Goal: Task Accomplishment & Management: Use online tool/utility

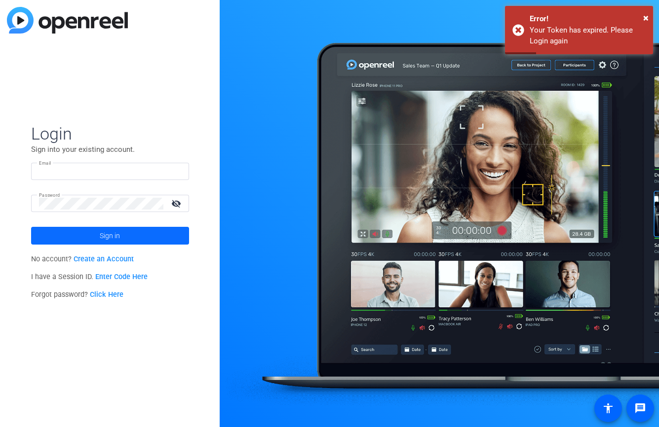
type input "mkeenan@pscu.com"
click at [125, 234] on span at bounding box center [110, 236] width 158 height 24
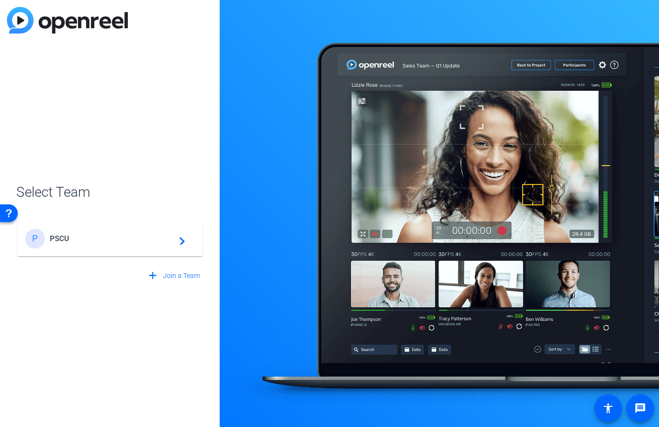
click at [185, 238] on div "P PSCU navigate_next" at bounding box center [110, 239] width 170 height 20
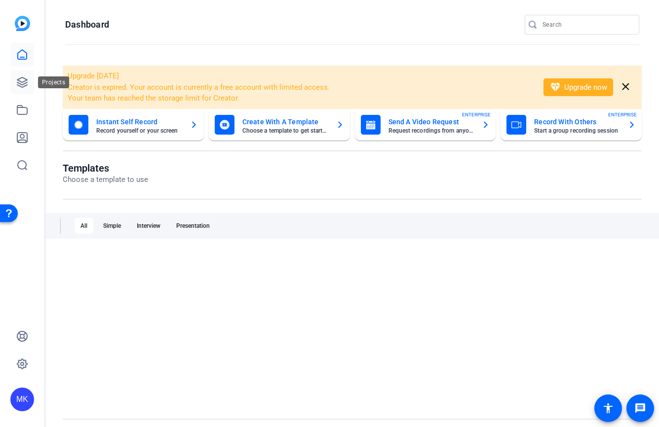
click at [24, 82] on icon at bounding box center [22, 82] width 12 height 12
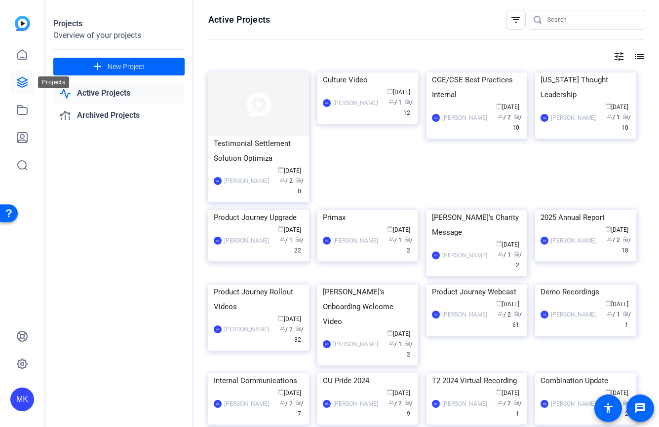
click at [22, 82] on icon at bounding box center [22, 82] width 10 height 10
click at [25, 83] on icon at bounding box center [22, 82] width 10 height 10
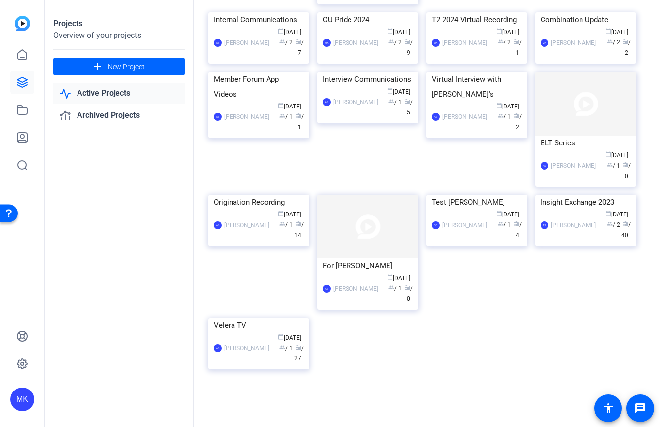
scroll to position [468, 0]
click at [257, 318] on img at bounding box center [258, 318] width 101 height 0
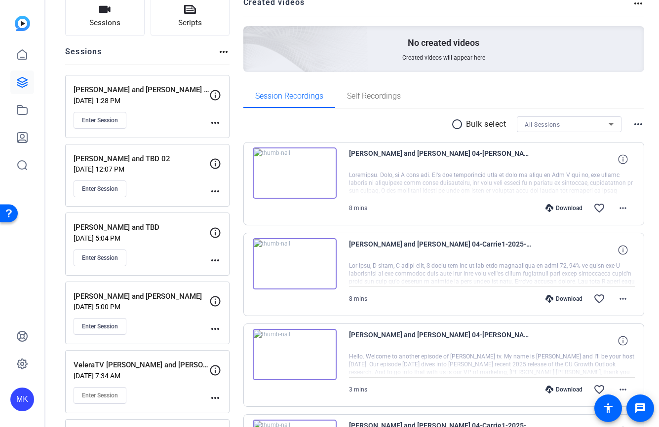
scroll to position [74, 0]
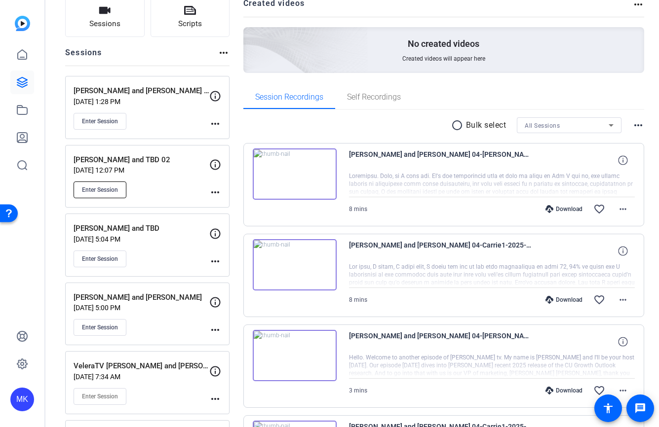
click at [105, 190] on span "Enter Session" at bounding box center [100, 190] width 36 height 8
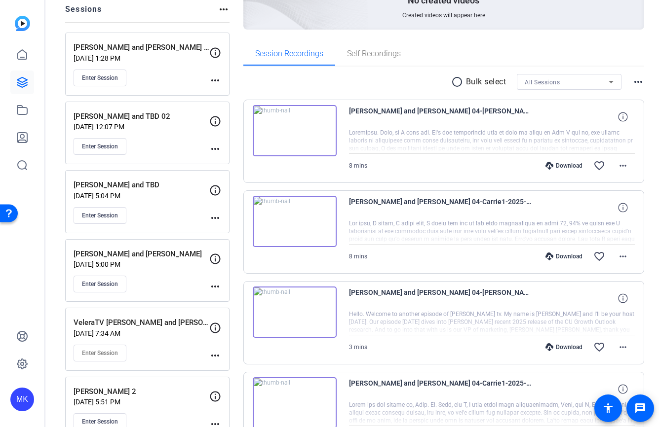
scroll to position [119, 0]
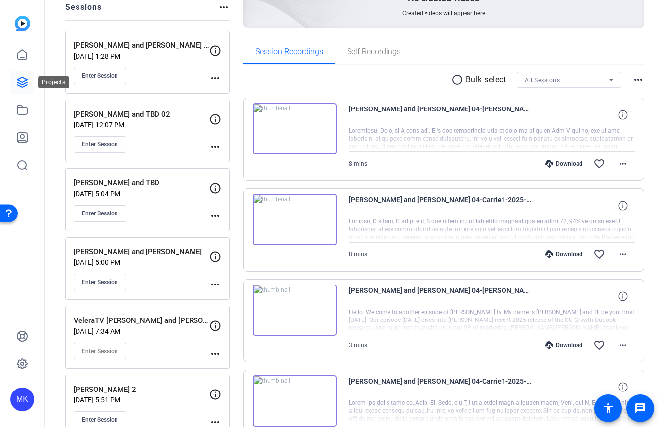
click at [25, 84] on icon at bounding box center [22, 82] width 12 height 12
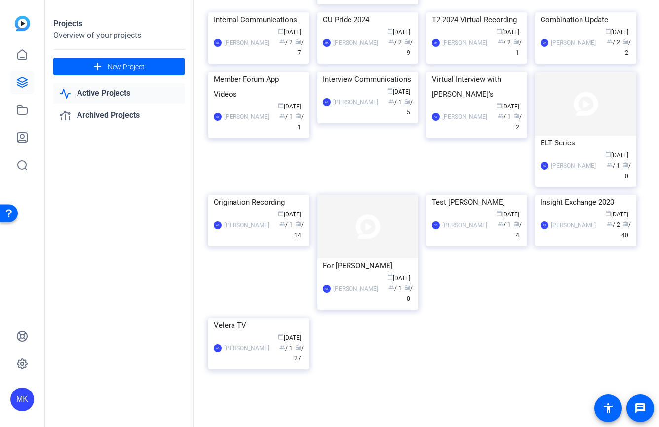
scroll to position [512, 0]
click at [265, 333] on div "Velera TV" at bounding box center [259, 325] width 90 height 15
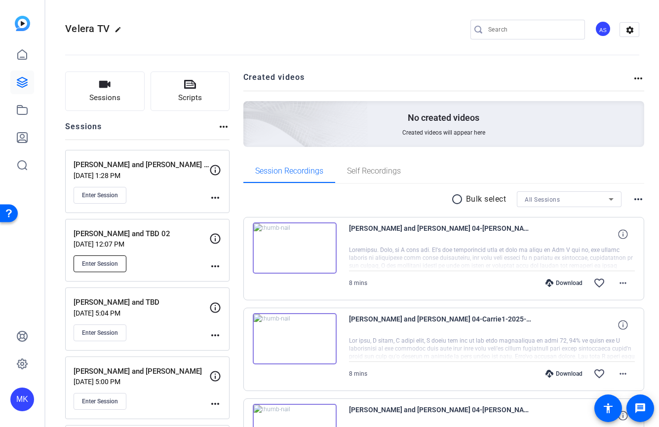
click at [109, 265] on span "Enter Session" at bounding box center [100, 264] width 36 height 8
click at [222, 265] on div "Brian Caldarelli and TBD 02 Sep 12, 2025 @ 12:07 PM Enter Session more_horiz" at bounding box center [147, 250] width 164 height 63
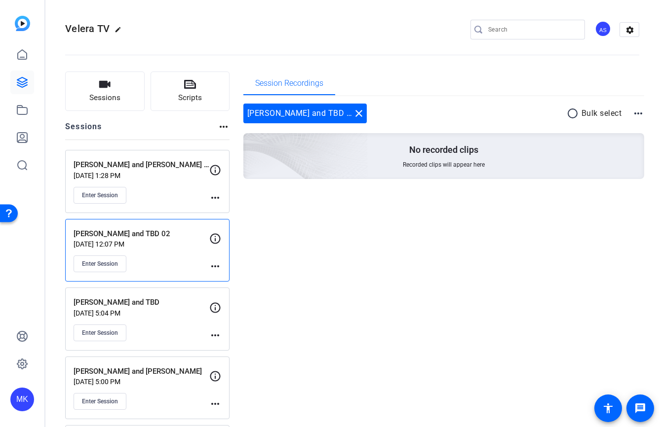
click at [216, 267] on mat-icon "more_horiz" at bounding box center [215, 266] width 12 height 12
click at [222, 278] on span "Edit Session" at bounding box center [239, 281] width 45 height 12
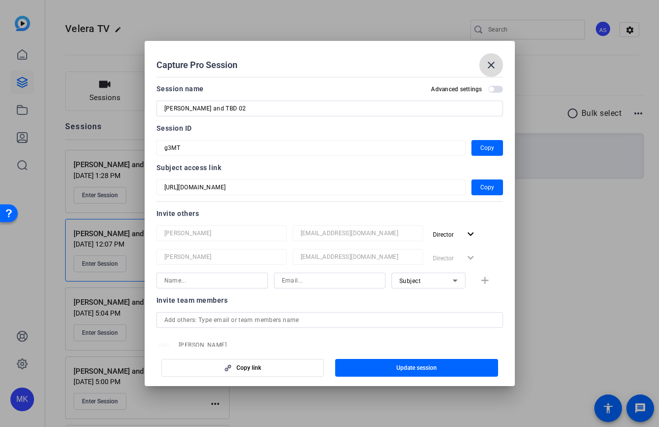
click at [490, 61] on mat-icon "close" at bounding box center [491, 65] width 12 height 12
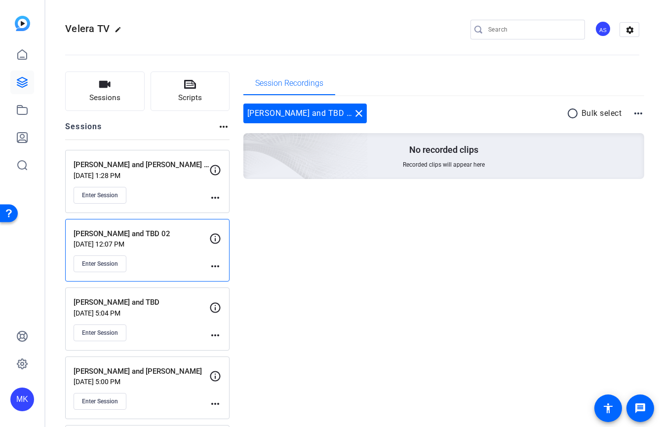
click at [148, 329] on div "Enter Session" at bounding box center [141, 333] width 136 height 17
click at [215, 335] on mat-icon "more_horiz" at bounding box center [215, 336] width 12 height 12
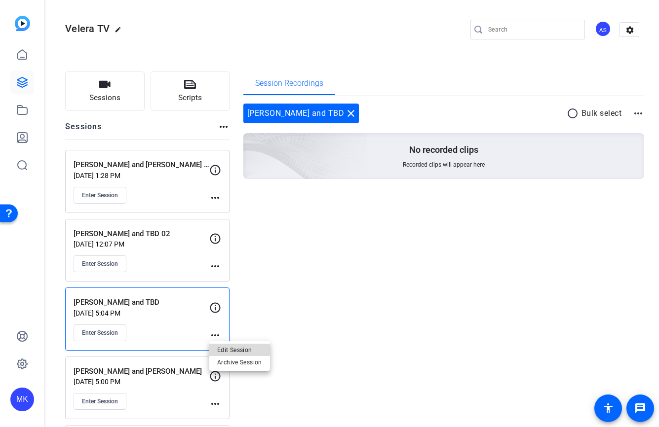
click at [233, 348] on span "Edit Session" at bounding box center [239, 350] width 45 height 12
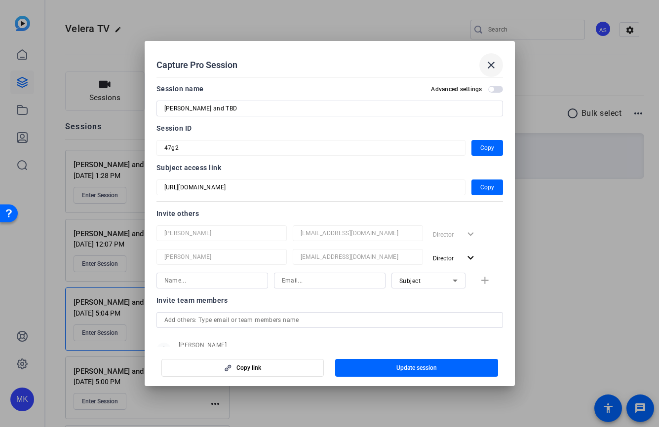
click at [490, 62] on mat-icon "close" at bounding box center [491, 65] width 12 height 12
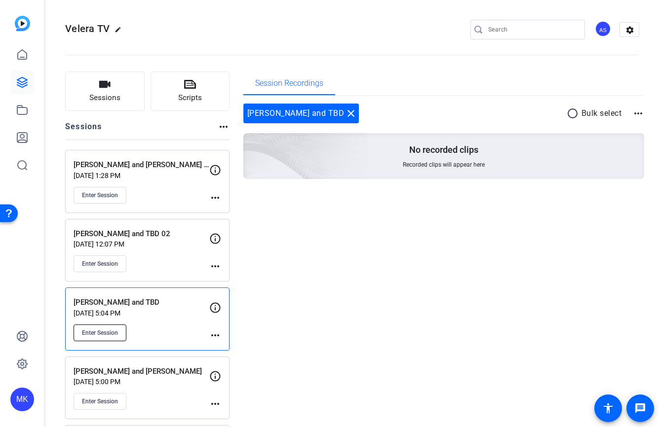
click at [98, 332] on span "Enter Session" at bounding box center [100, 333] width 36 height 8
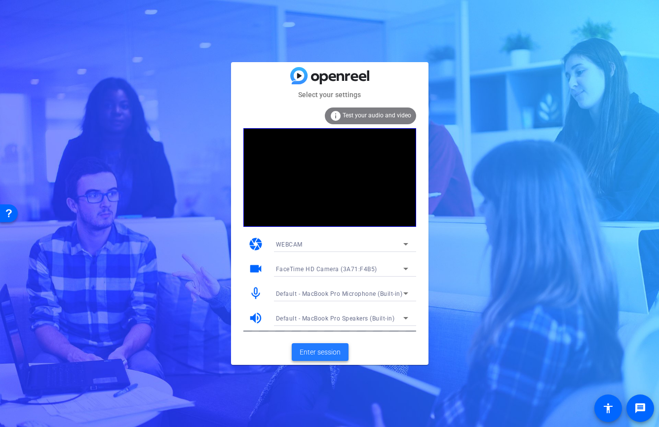
click at [320, 350] on span "Enter session" at bounding box center [319, 352] width 41 height 10
click at [320, 351] on span "Enter session" at bounding box center [319, 352] width 41 height 10
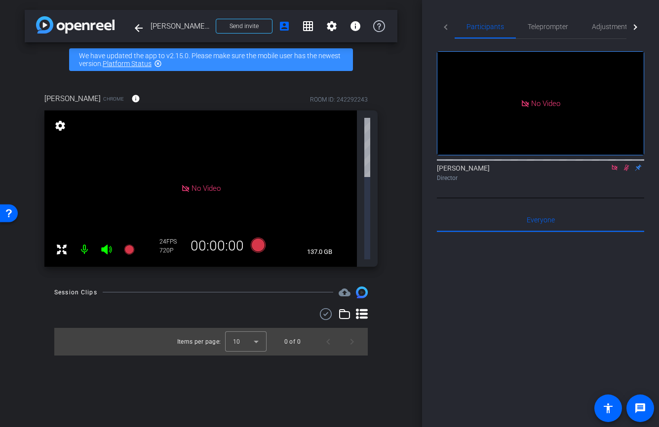
click at [625, 171] on icon at bounding box center [626, 167] width 8 height 7
click at [367, 178] on div "No Video settings 137.0 GB" at bounding box center [210, 188] width 333 height 156
click at [637, 417] on span at bounding box center [640, 409] width 24 height 24
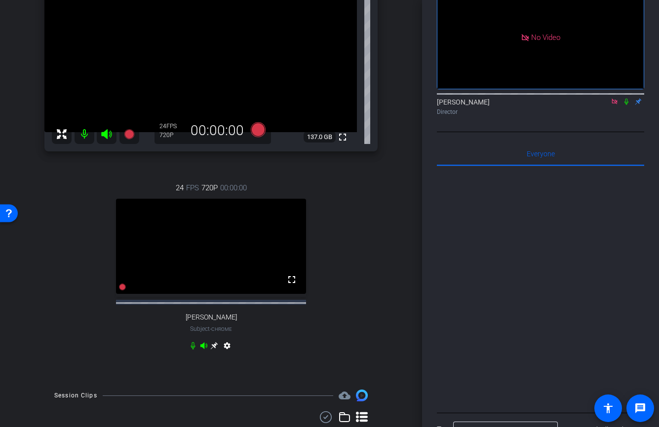
scroll to position [80, 0]
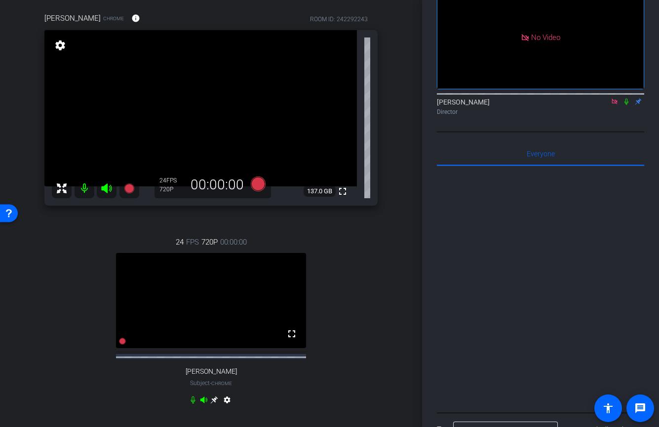
click at [229, 408] on mat-icon "settings" at bounding box center [227, 402] width 12 height 12
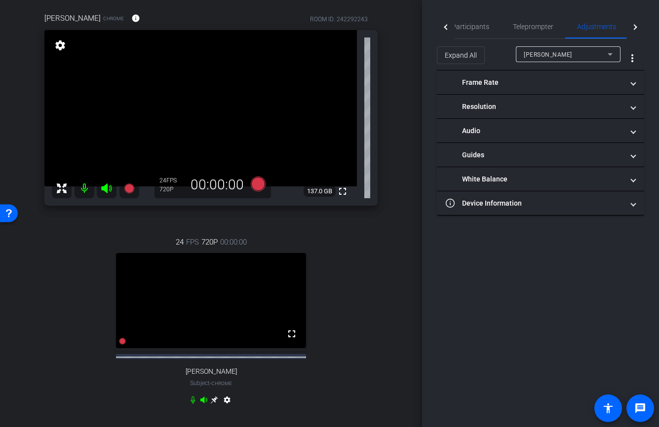
scroll to position [0, 0]
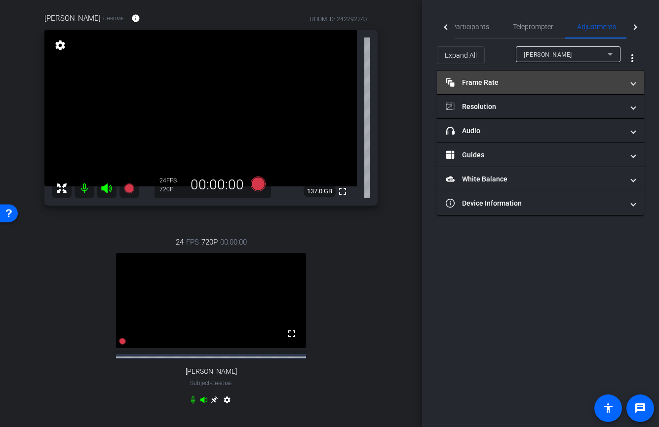
click at [496, 79] on mat-panel-title "Frame Rate Frame Rate" at bounding box center [534, 82] width 178 height 10
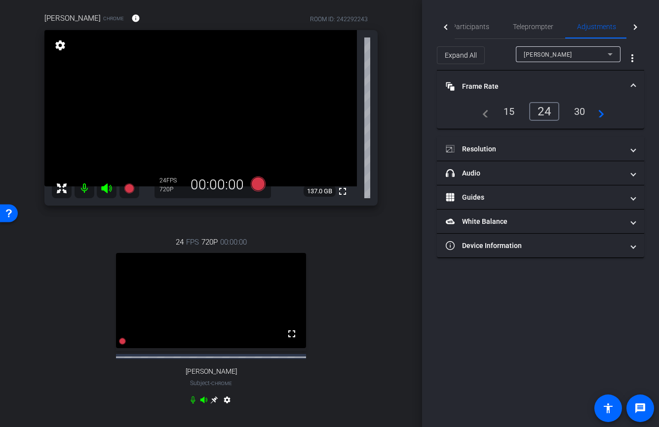
click at [580, 110] on div "30" at bounding box center [579, 111] width 26 height 17
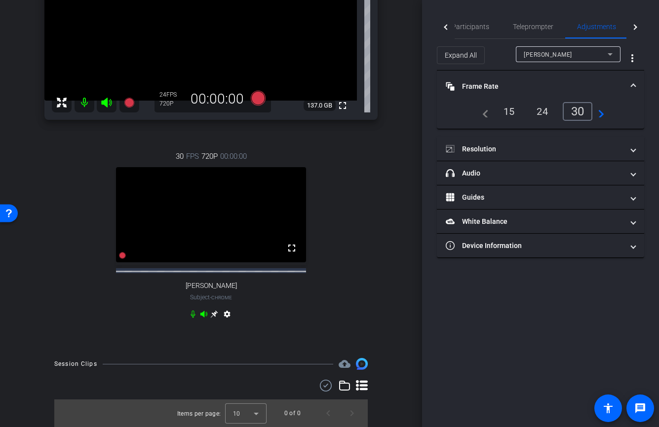
scroll to position [175, 0]
click at [258, 92] on icon at bounding box center [257, 98] width 15 height 15
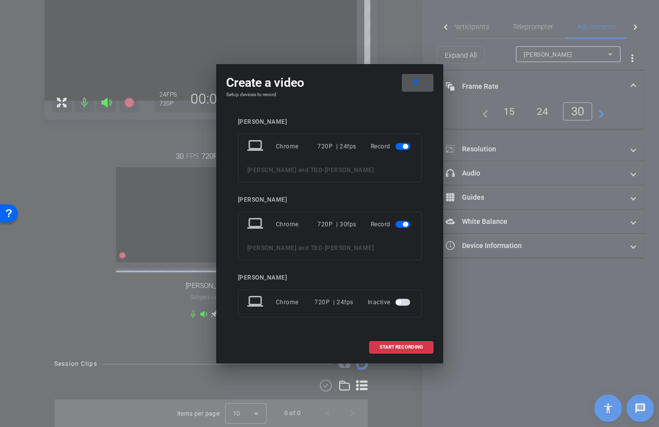
click at [405, 145] on span "button" at bounding box center [405, 146] width 5 height 5
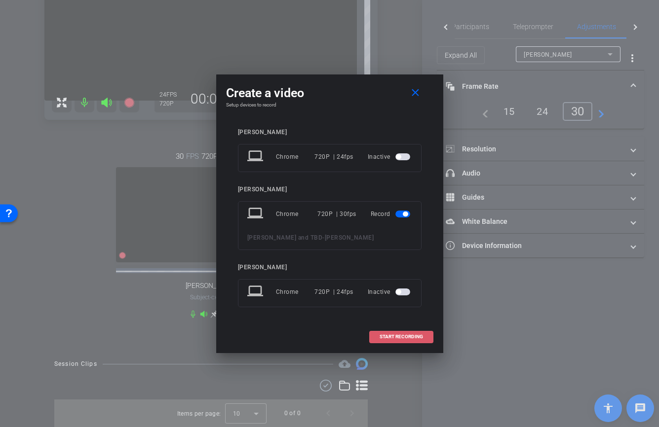
click at [400, 341] on span at bounding box center [400, 337] width 63 height 24
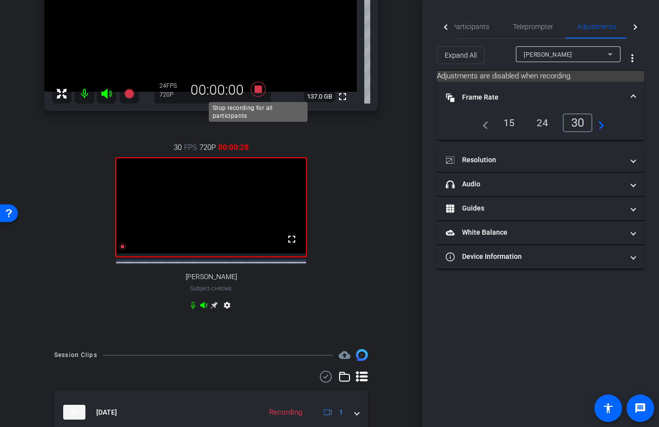
click at [261, 89] on icon at bounding box center [257, 89] width 15 height 15
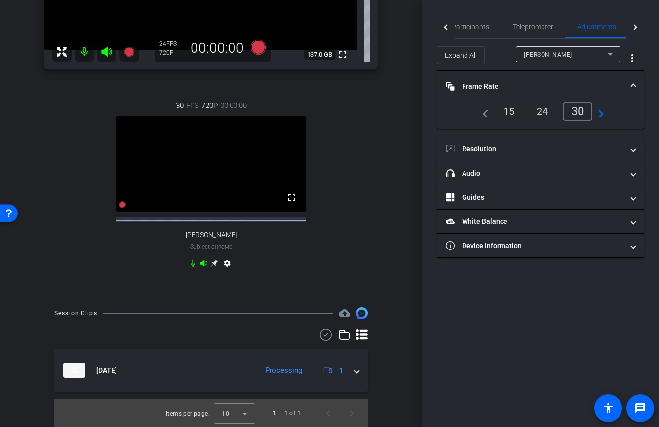
scroll to position [226, 0]
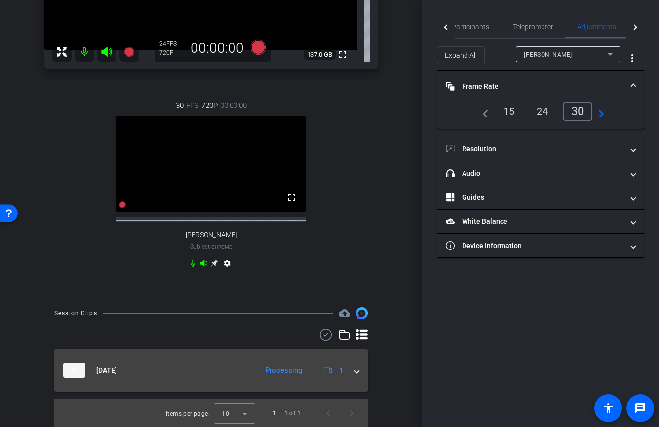
click at [357, 372] on span at bounding box center [357, 371] width 4 height 10
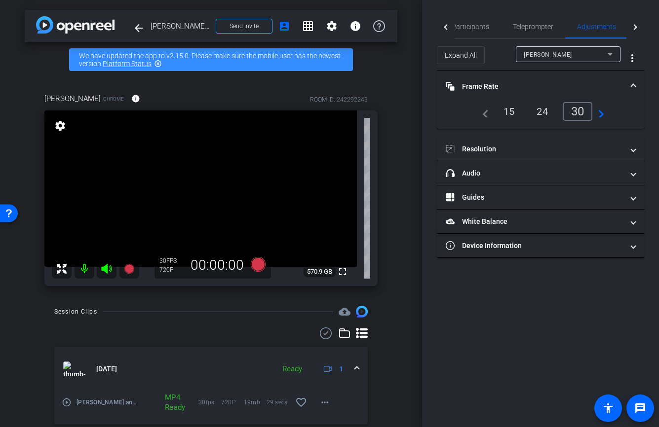
scroll to position [0, 0]
